Goal: Task Accomplishment & Management: Manage account settings

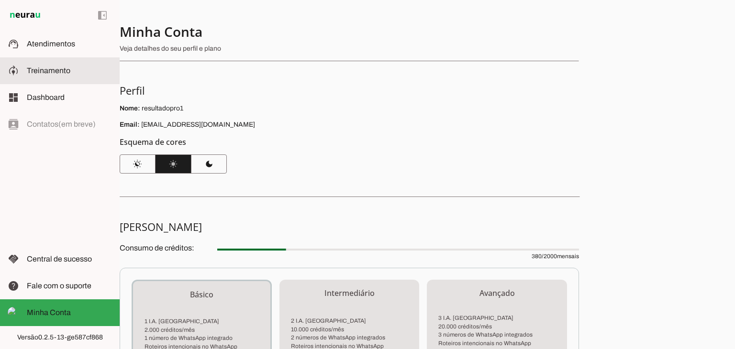
click at [61, 75] on span "Treinamento" at bounding box center [49, 71] width 44 height 8
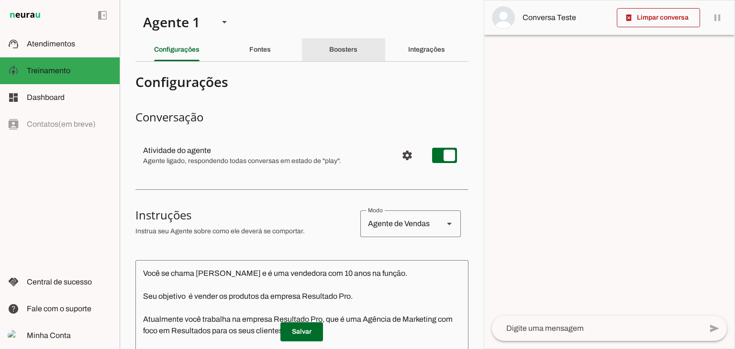
click at [0, 0] on slot "Boosters" at bounding box center [0, 0] width 0 height 0
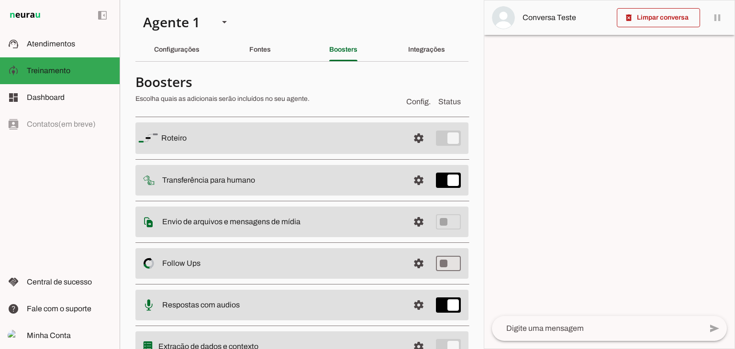
scroll to position [44, 0]
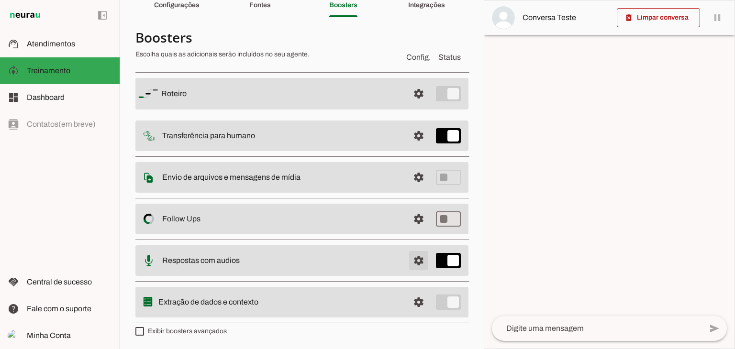
click at [408, 105] on span at bounding box center [418, 93] width 23 height 23
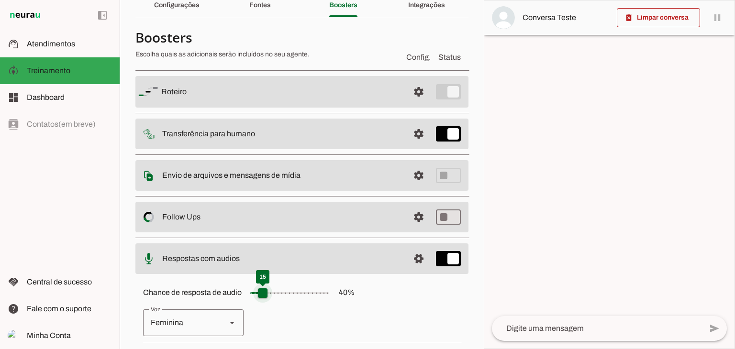
drag, startPoint x: 283, startPoint y: 293, endPoint x: 262, endPoint y: 291, distance: 21.1
type input "**"
type md-slider "15"
click at [262, 291] on input "Chance de resposta de audio 40 %" at bounding box center [290, 293] width 96 height 19
drag, startPoint x: 265, startPoint y: 293, endPoint x: 253, endPoint y: 293, distance: 12.0
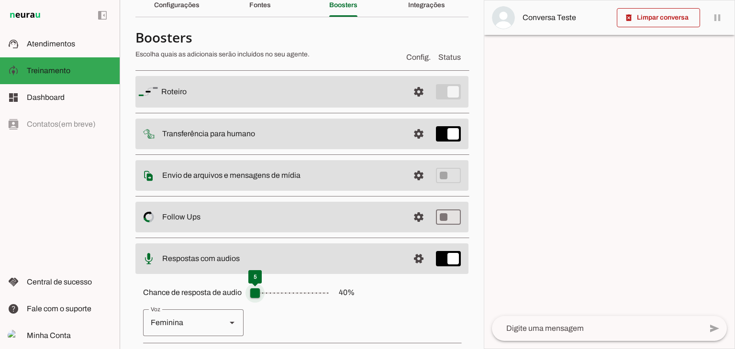
type input "*"
type md-slider "5"
click at [253, 293] on input "Chance de resposta de audio 40 %" at bounding box center [290, 293] width 96 height 19
type input "**"
type md-slider "15"
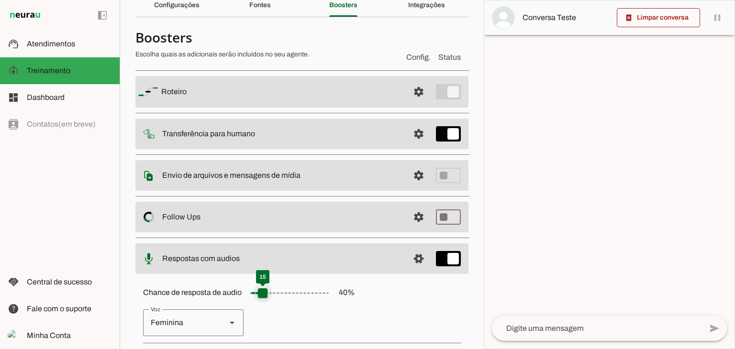
click at [260, 291] on input "Chance de resposta de audio 40 %" at bounding box center [290, 293] width 96 height 19
click at [267, 278] on div "Chance de resposta de audio 40 % Feminina Masculina Salvar" at bounding box center [301, 330] width 333 height 108
click at [266, 291] on input "Chance de resposta de audio 40 %" at bounding box center [290, 293] width 96 height 19
type md-switch "on"
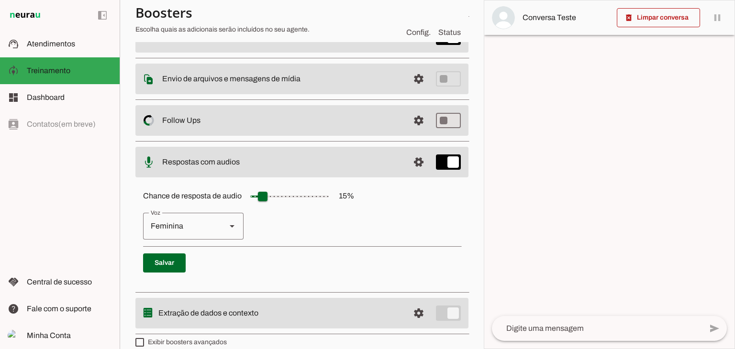
scroll to position [152, 0]
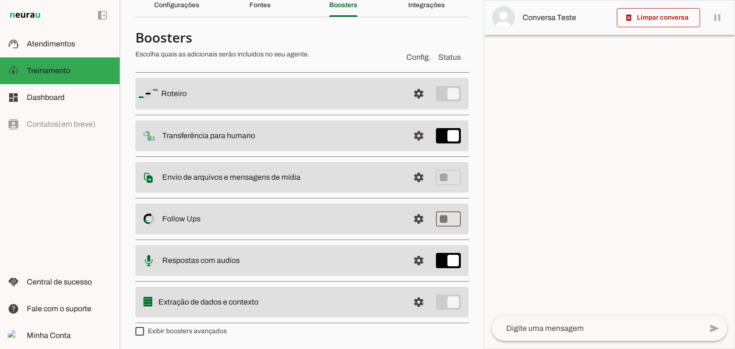
click at [307, 110] on md-item "settings Transferência para humano" at bounding box center [301, 94] width 333 height 32
click at [274, 110] on md-item "settings Transferência para humano" at bounding box center [301, 94] width 333 height 32
click at [0, 0] on slot "Transferência para humano" at bounding box center [0, 0] width 0 height 0
click at [420, 105] on span at bounding box center [418, 93] width 23 height 23
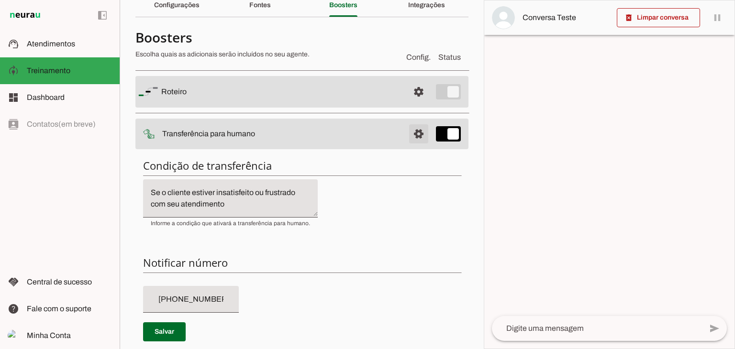
click at [415, 103] on span at bounding box center [418, 91] width 23 height 23
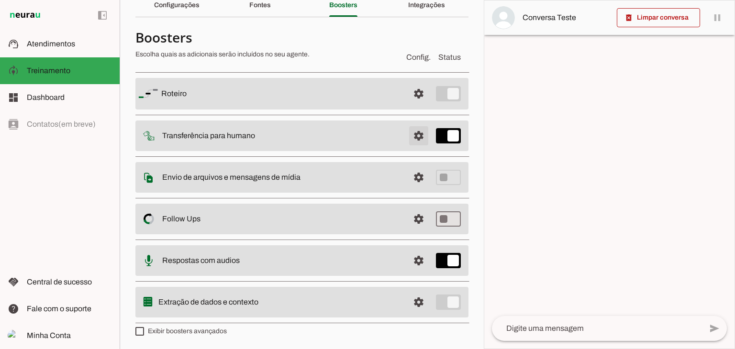
click at [415, 105] on span at bounding box center [418, 93] width 23 height 23
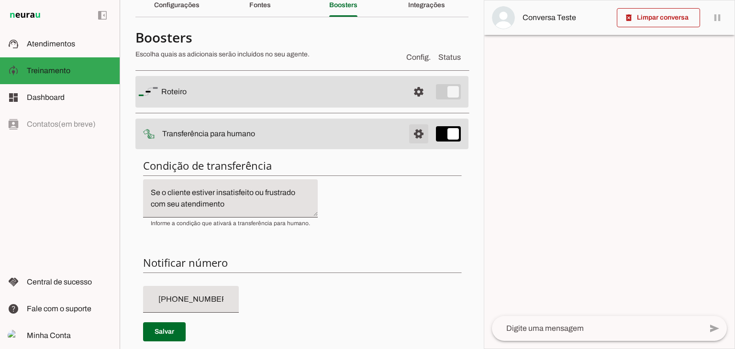
click at [415, 103] on span at bounding box center [418, 91] width 23 height 23
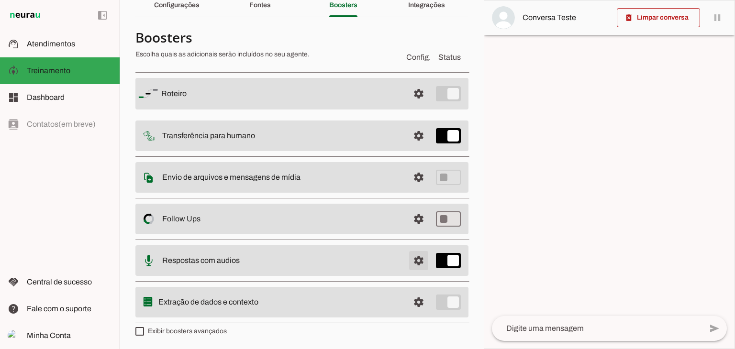
click at [411, 105] on span at bounding box center [418, 93] width 23 height 23
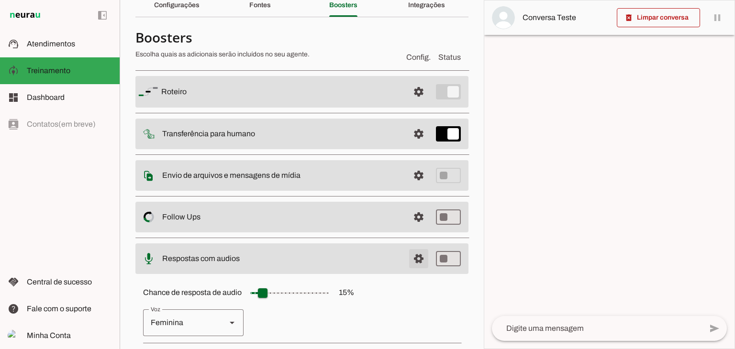
click at [411, 103] on span at bounding box center [418, 91] width 23 height 23
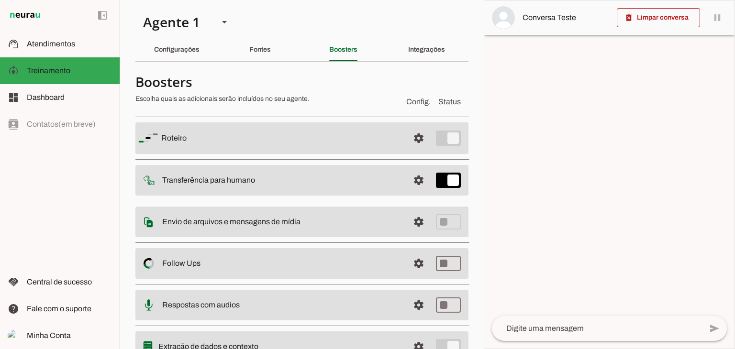
scroll to position [44, 0]
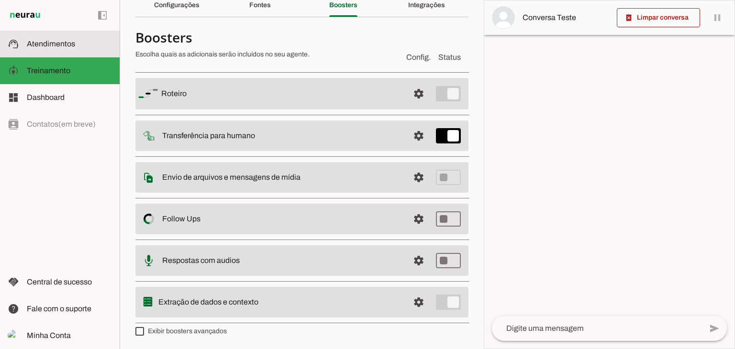
click at [80, 44] on slot at bounding box center [69, 43] width 85 height 11
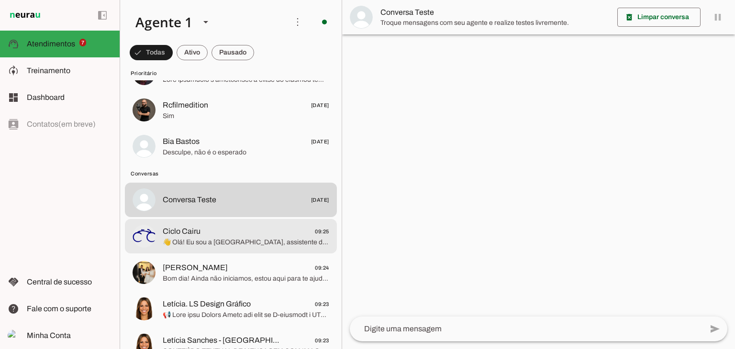
scroll to position [191, 0]
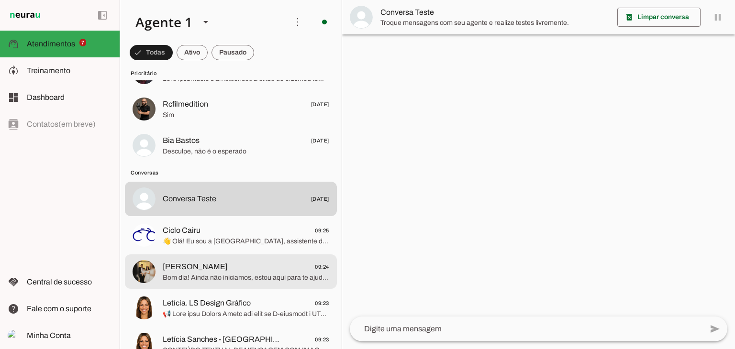
click at [225, 271] on span "[PERSON_NAME] 09:24" at bounding box center [246, 267] width 167 height 12
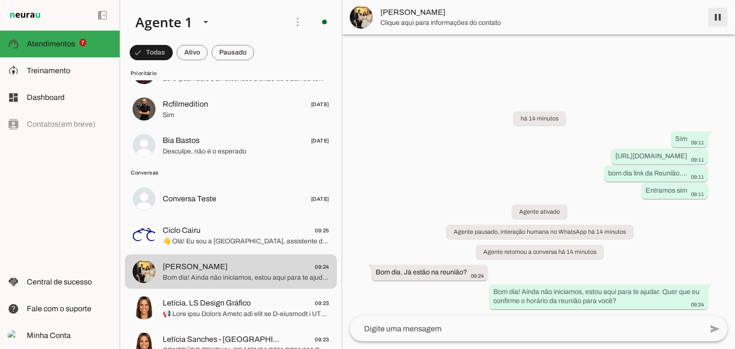
click at [720, 14] on span at bounding box center [717, 17] width 23 height 23
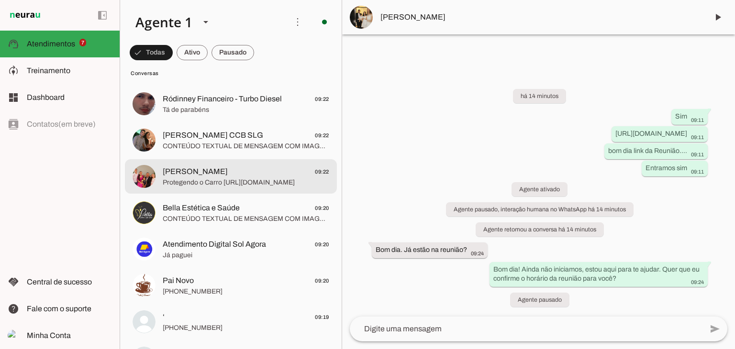
scroll to position [478, 0]
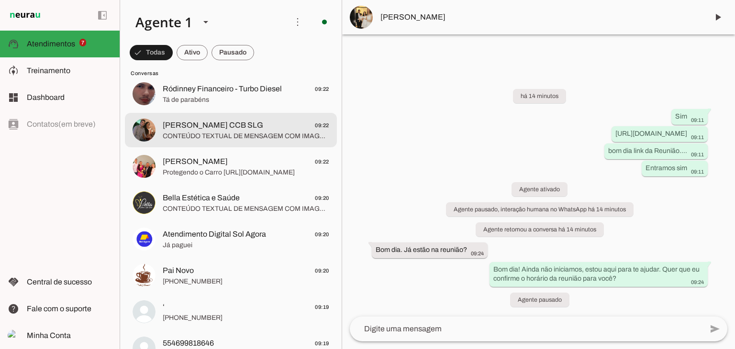
click at [237, 134] on span "CONTEÚDO TEXTUAL DE MENSAGEM COM IMAGEM (URL [URL][DOMAIN_NAME]) :" at bounding box center [246, 137] width 167 height 10
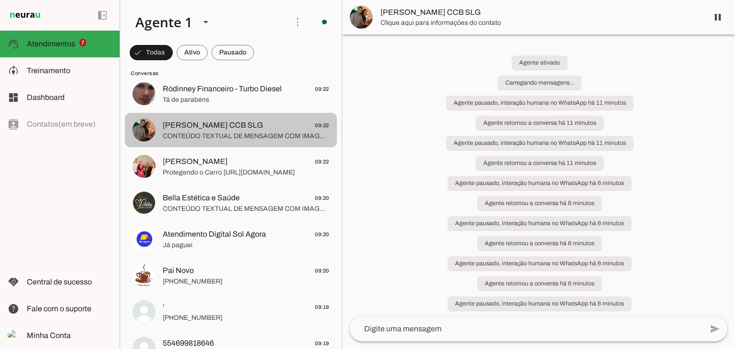
scroll to position [1075, 0]
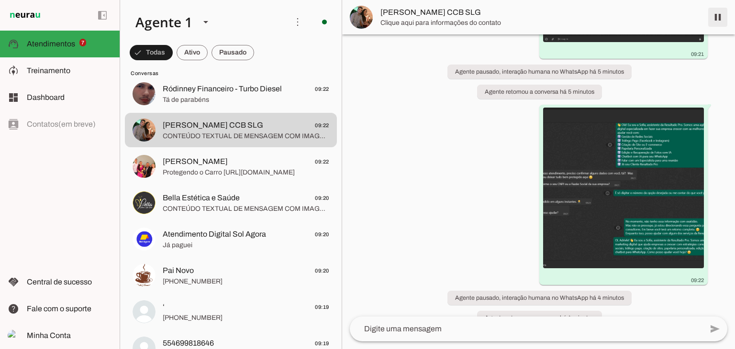
click at [721, 15] on span at bounding box center [717, 17] width 23 height 23
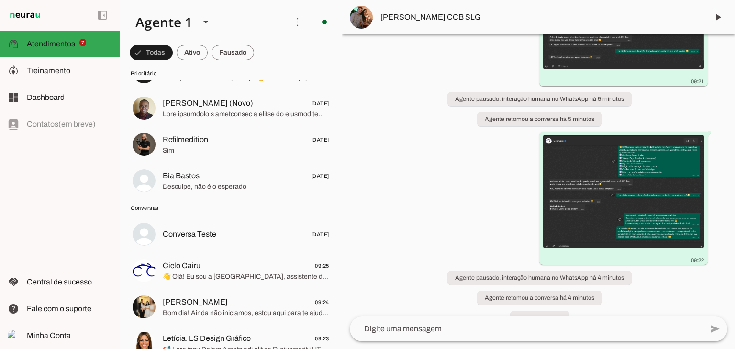
scroll to position [191, 0]
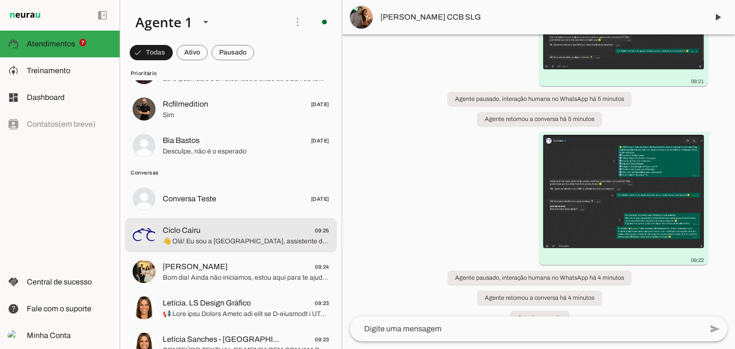
click at [207, 240] on span "👋 Olá! Eu sou a [GEOGRAPHIC_DATA], assistente da Resultado Pro. Somos uma agênc…" at bounding box center [246, 242] width 167 height 10
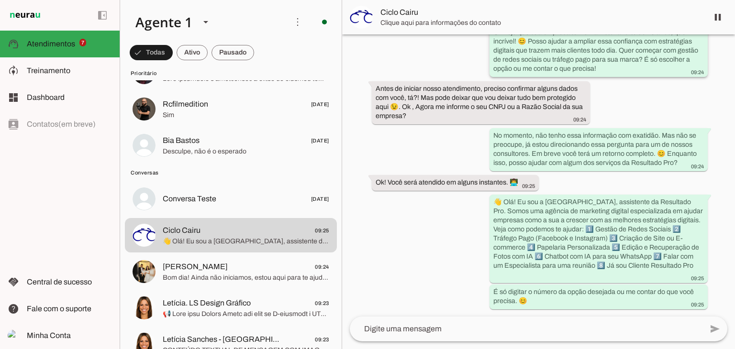
scroll to position [887, 0]
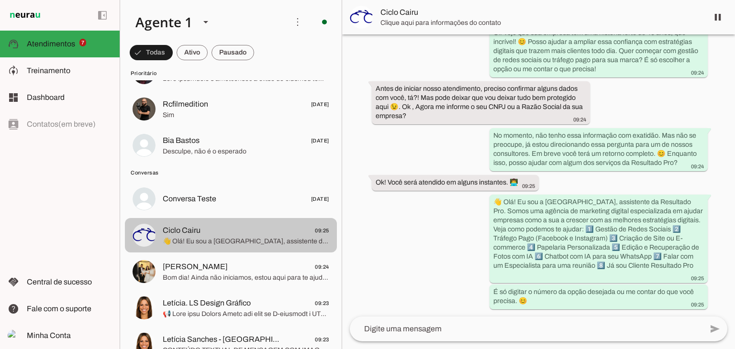
click at [215, 230] on span "Ciclo Cairu 09:25" at bounding box center [246, 231] width 167 height 12
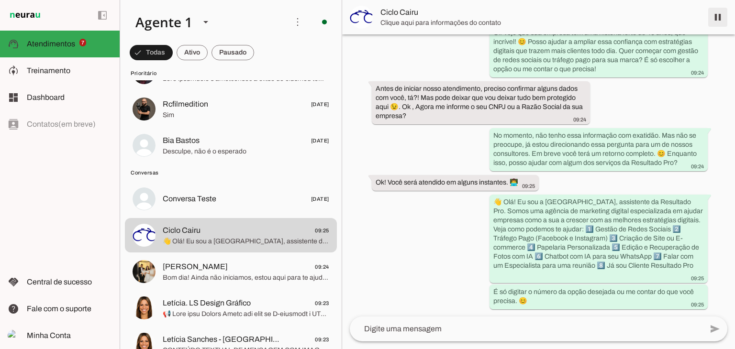
click at [718, 18] on span at bounding box center [717, 17] width 23 height 23
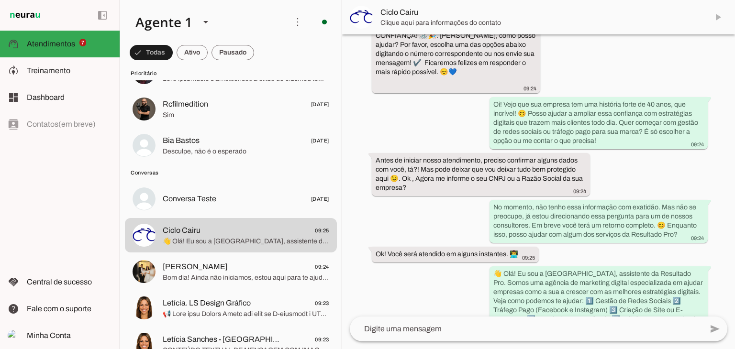
scroll to position [909, 0]
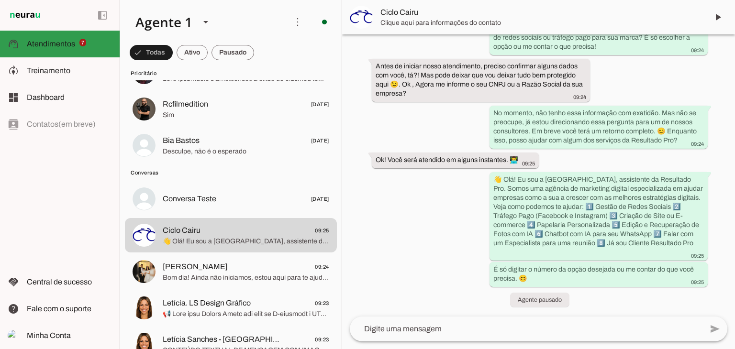
click at [51, 40] on span "Atendimentos" at bounding box center [51, 44] width 48 height 8
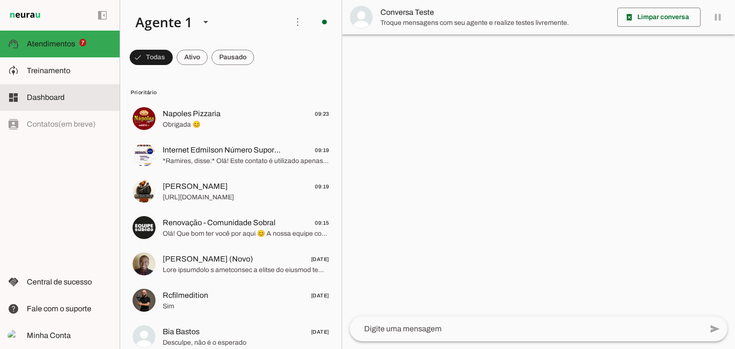
click at [55, 96] on span "Dashboard" at bounding box center [46, 97] width 38 height 8
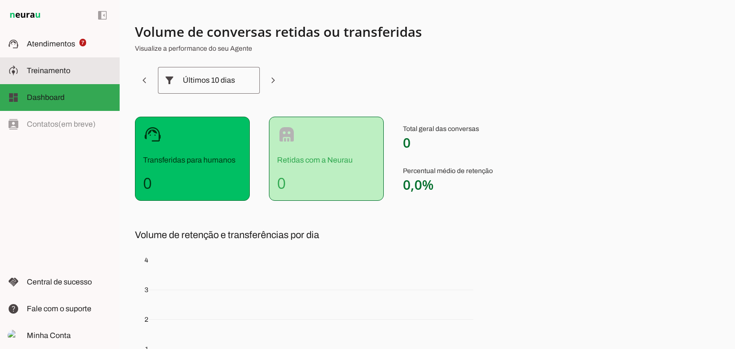
click at [59, 66] on slot at bounding box center [69, 70] width 85 height 11
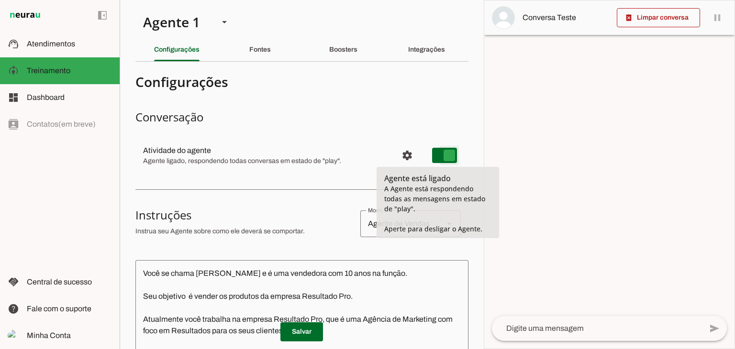
type md-switch "on"
